Goal: Transaction & Acquisition: Purchase product/service

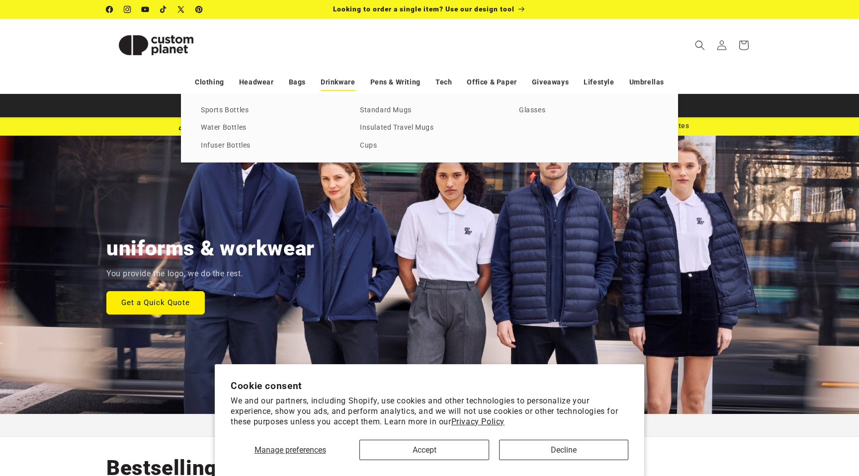
click at [346, 83] on link "Drinkware" at bounding box center [338, 82] width 34 height 17
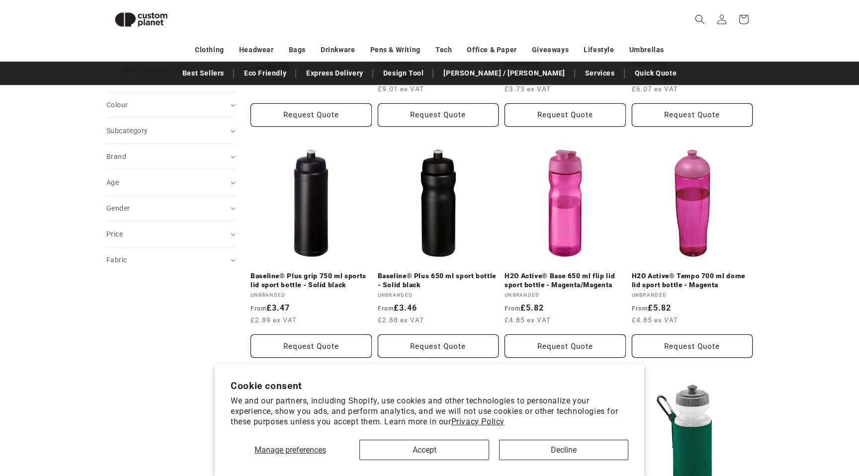
scroll to position [344, 0]
